Goal: Register for event/course

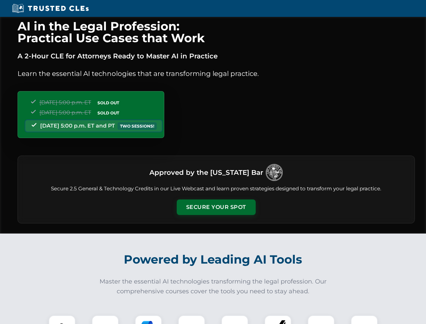
click at [216, 207] on button "Secure Your Spot" at bounding box center [216, 208] width 79 height 16
click at [62, 320] on img at bounding box center [62, 329] width 20 height 20
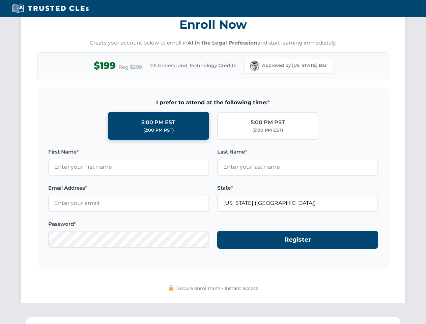
scroll to position [663, 0]
